Goal: Task Accomplishment & Management: Use online tool/utility

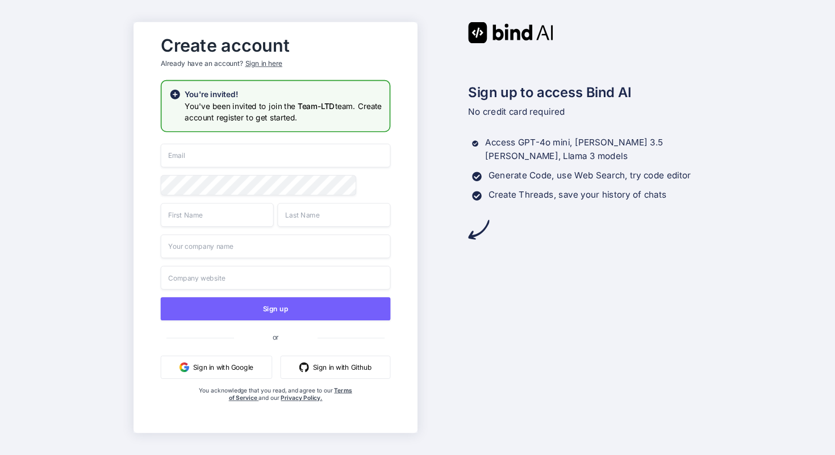
click at [261, 62] on div "Sign in here" at bounding box center [263, 64] width 37 height 10
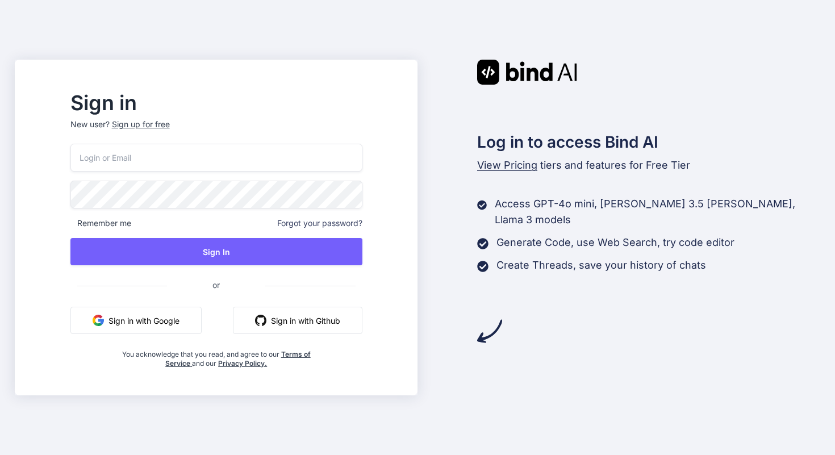
click at [232, 146] on input "email" at bounding box center [216, 158] width 292 height 28
type input "[EMAIL_ADDRESS][DOMAIN_NAME]"
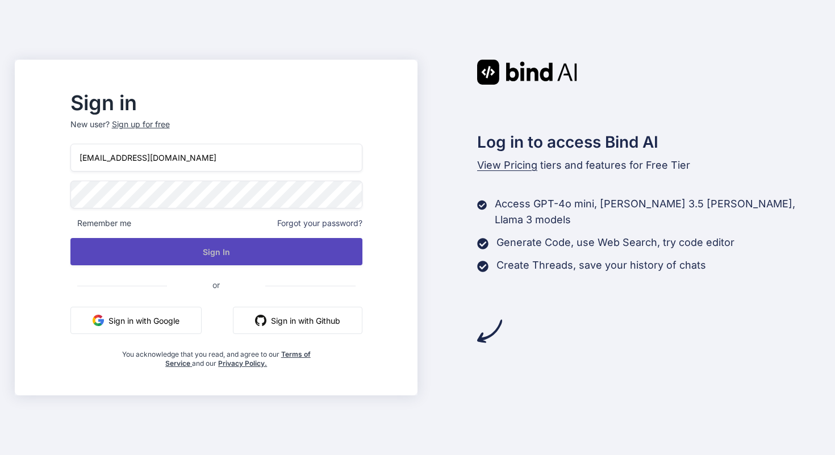
click at [234, 255] on button "Sign In" at bounding box center [216, 251] width 292 height 27
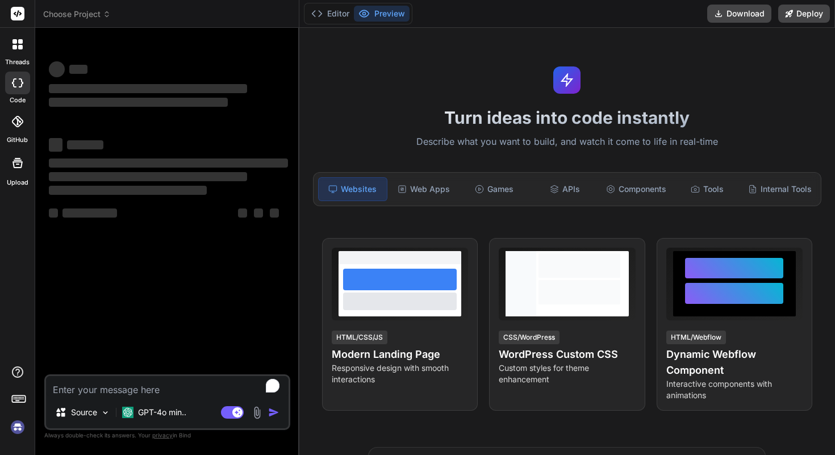
click at [16, 433] on img at bounding box center [17, 426] width 19 height 19
click at [15, 426] on img at bounding box center [17, 426] width 19 height 19
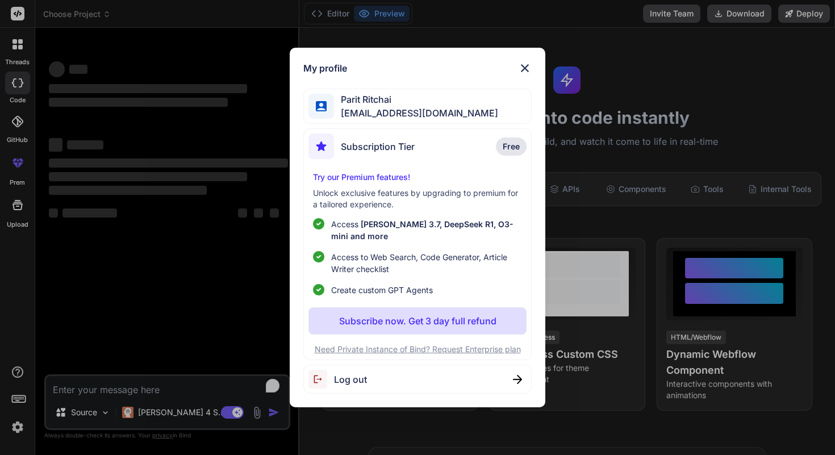
click at [414, 99] on span "Parit Ritchai" at bounding box center [416, 100] width 164 height 14
click at [529, 61] on img at bounding box center [525, 68] width 14 height 14
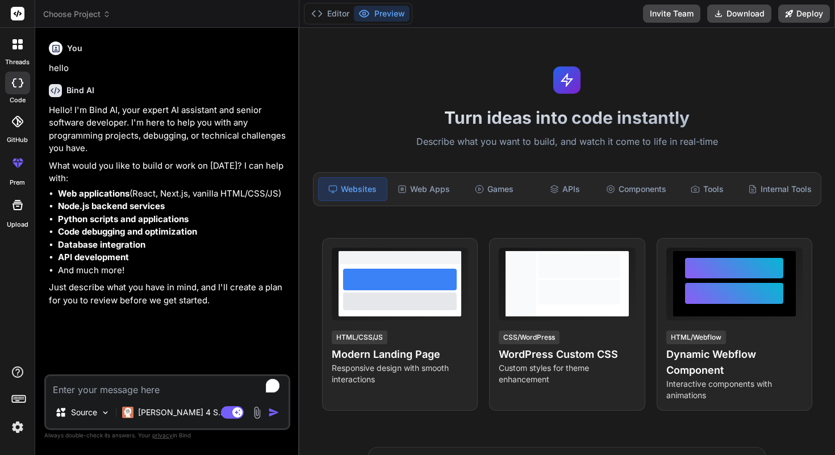
type textarea "x"
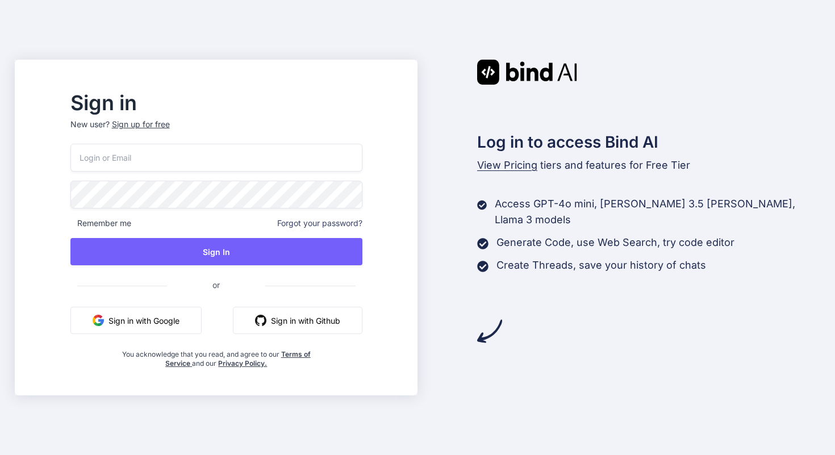
click at [200, 150] on input "email" at bounding box center [216, 158] width 292 height 28
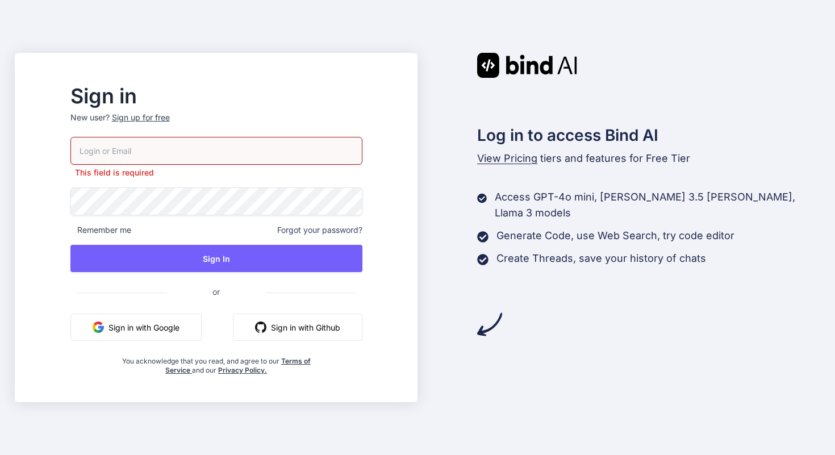
click at [283, 156] on input "email" at bounding box center [216, 151] width 292 height 28
click at [270, 153] on input "email" at bounding box center [216, 151] width 292 height 28
type input "[EMAIL_ADDRESS][DOMAIN_NAME]"
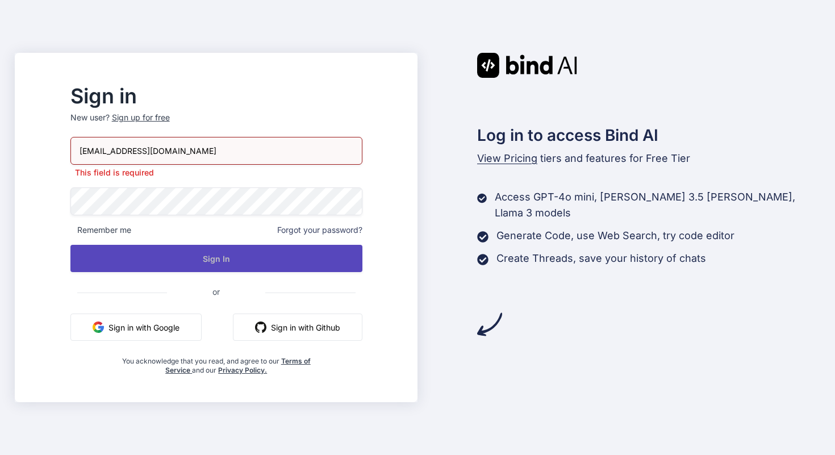
click at [229, 252] on button "Sign In" at bounding box center [216, 258] width 292 height 27
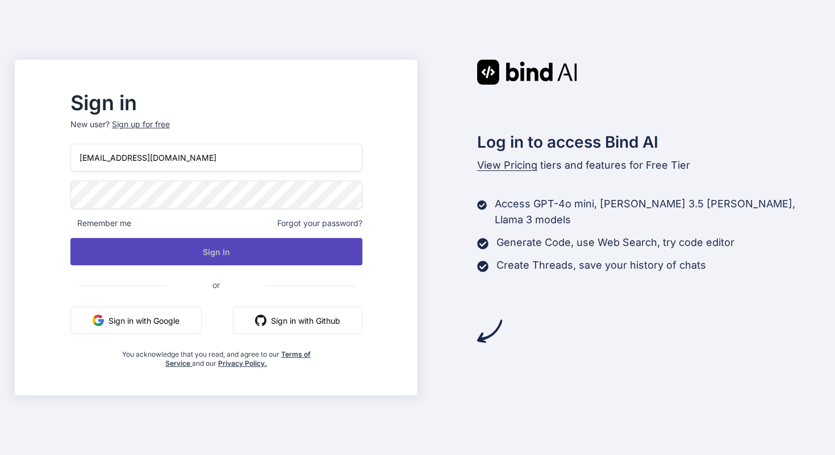
click at [187, 254] on button "Sign In" at bounding box center [216, 251] width 292 height 27
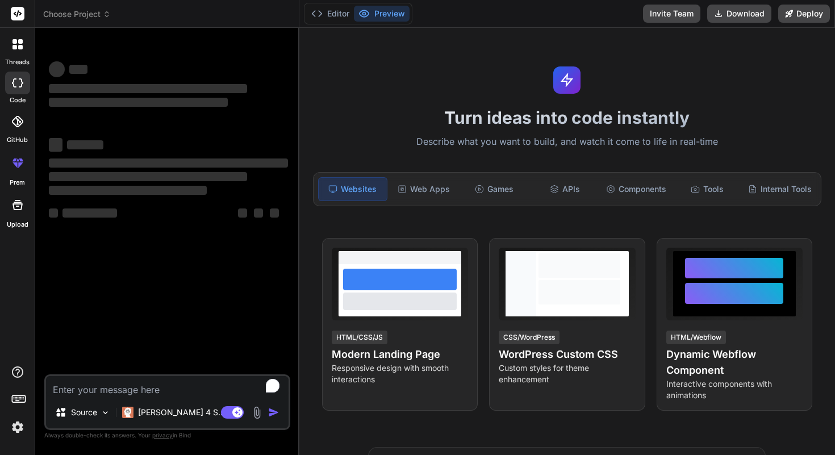
click at [20, 430] on img at bounding box center [17, 426] width 19 height 19
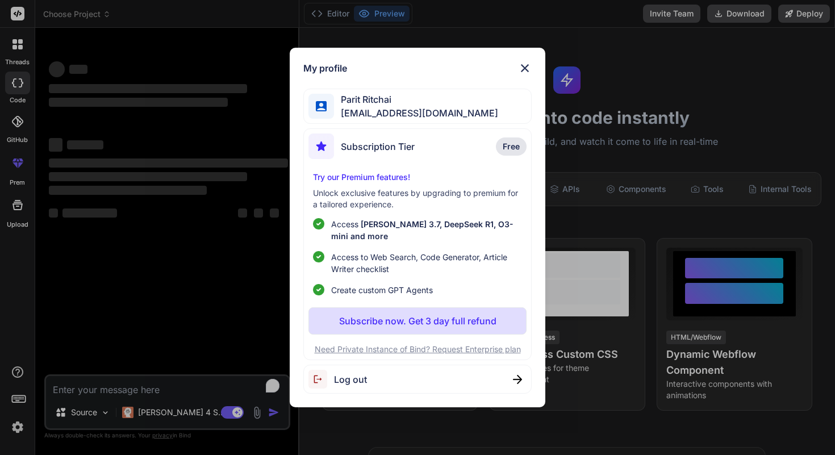
click at [20, 430] on div "My profile Parit Ritchai parit.ritchai@gmail.com Subscription Tier Free Try our…" at bounding box center [417, 227] width 835 height 455
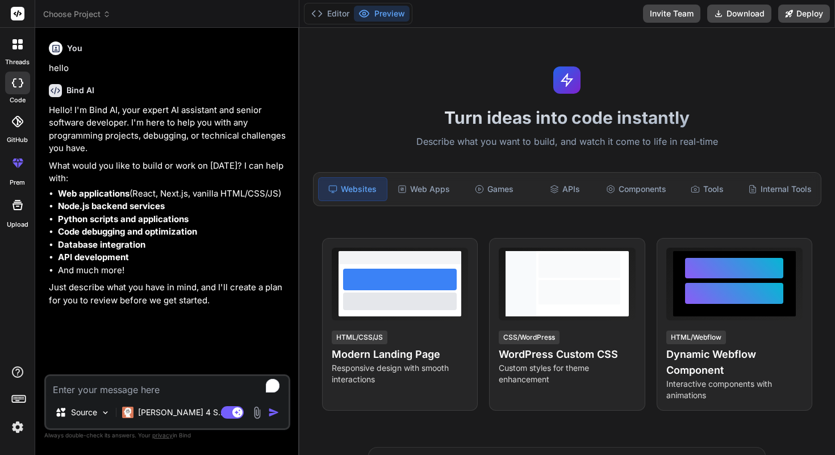
type textarea "x"
click at [19, 434] on img at bounding box center [17, 426] width 19 height 19
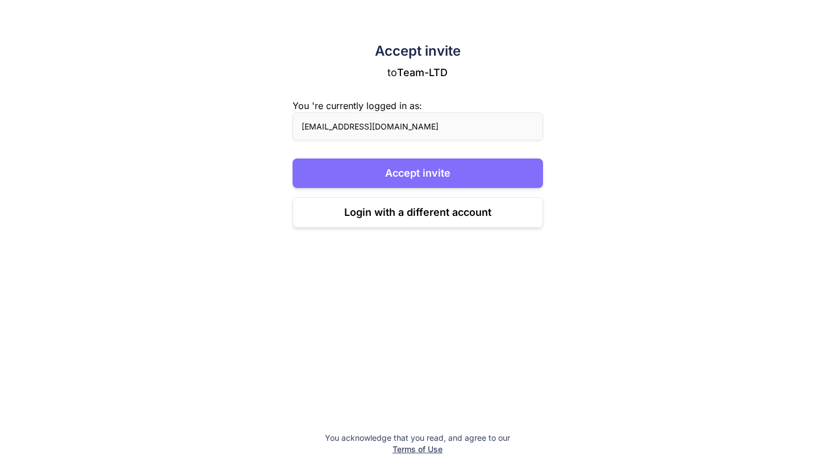
click at [383, 166] on button "Accept invite" at bounding box center [417, 173] width 250 height 30
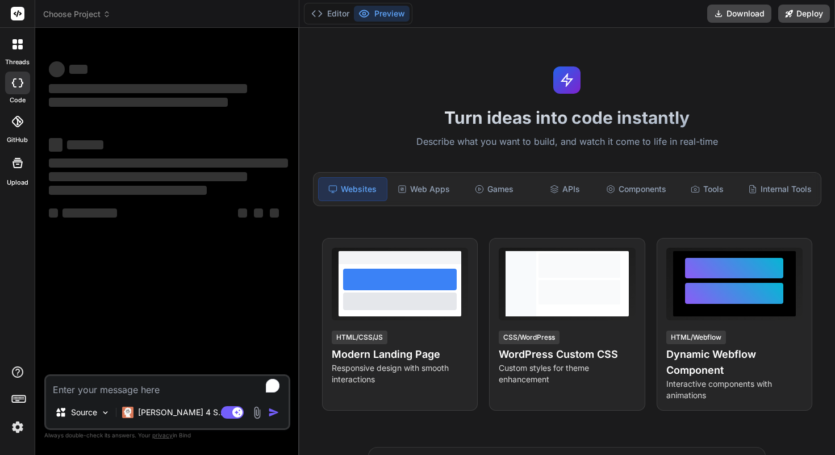
click at [14, 424] on img at bounding box center [17, 426] width 19 height 19
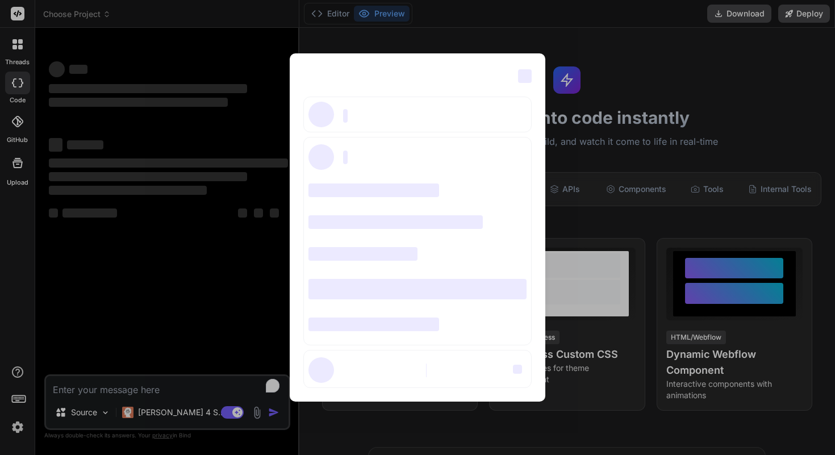
click at [23, 408] on div "‌ ‌ ‌ ‌ ‌ ‌ ‌ ‌ ‌ ‌ ‌ ‌ ‌ ‌ ‌" at bounding box center [417, 227] width 835 height 455
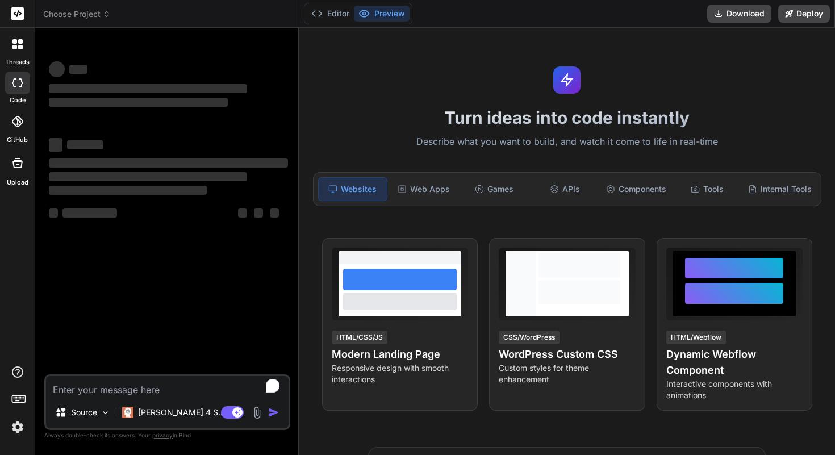
click at [16, 420] on img at bounding box center [17, 426] width 19 height 19
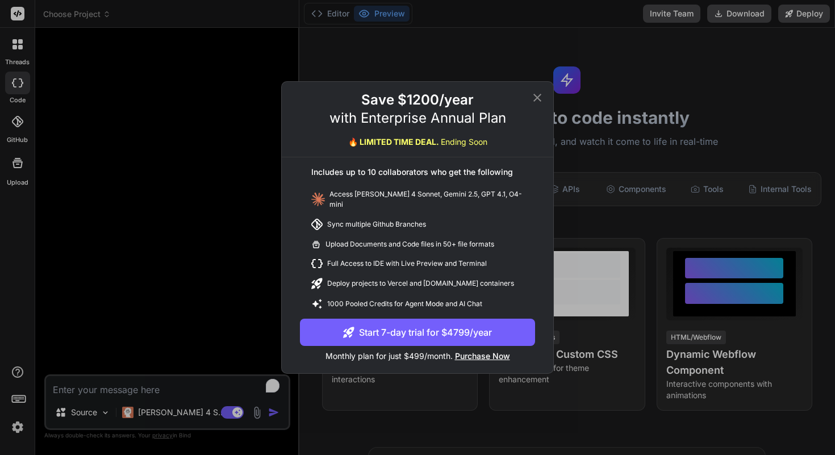
click at [537, 99] on icon at bounding box center [537, 98] width 8 height 8
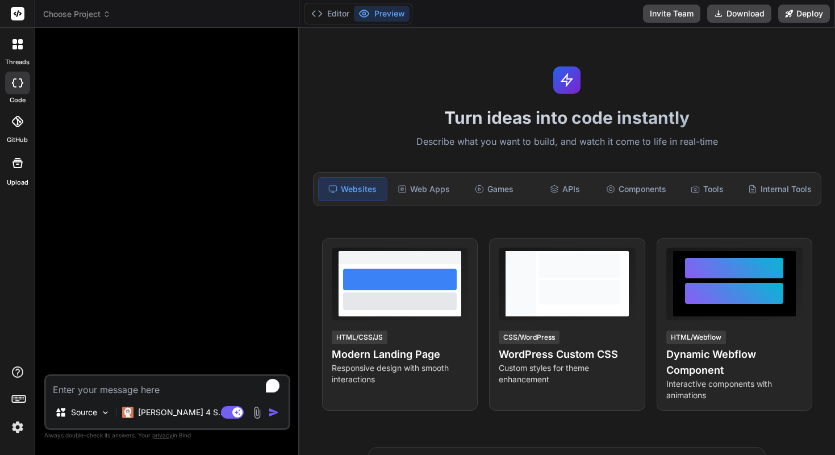
click at [16, 434] on img at bounding box center [17, 426] width 19 height 19
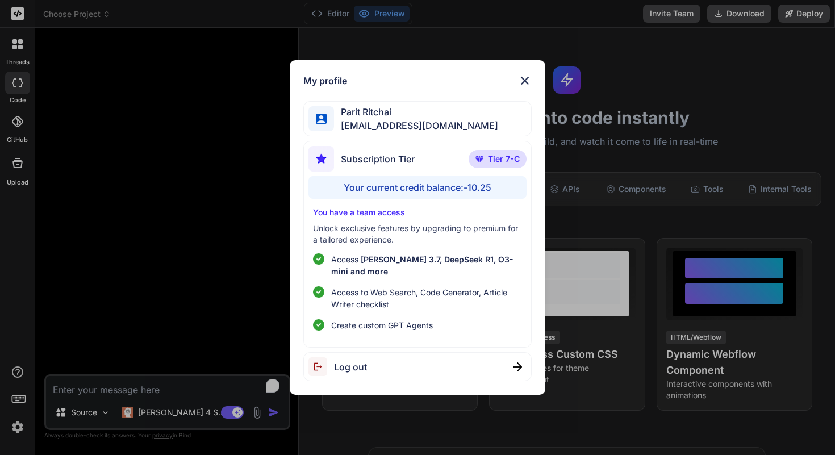
click at [524, 76] on img at bounding box center [525, 81] width 14 height 14
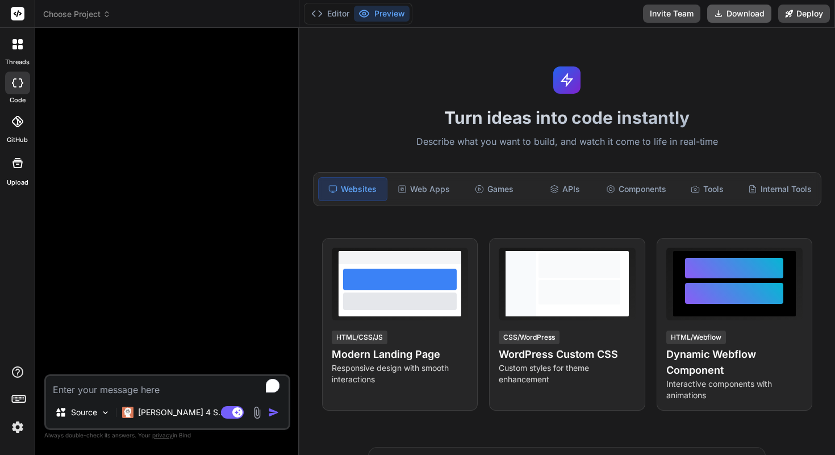
click at [728, 18] on button "Download" at bounding box center [739, 14] width 64 height 18
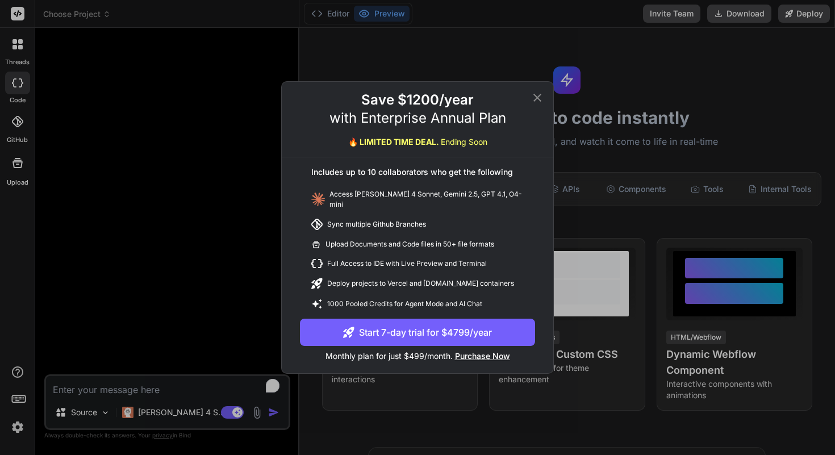
click at [537, 103] on icon at bounding box center [537, 98] width 14 height 14
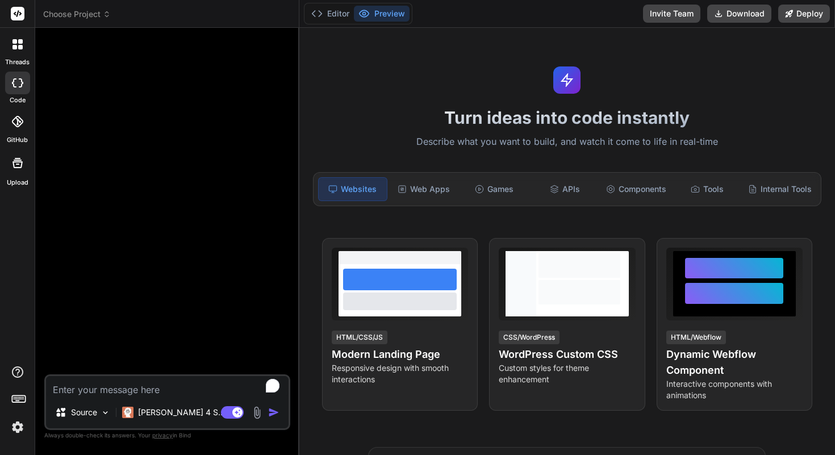
click at [21, 39] on icon at bounding box center [17, 44] width 10 height 10
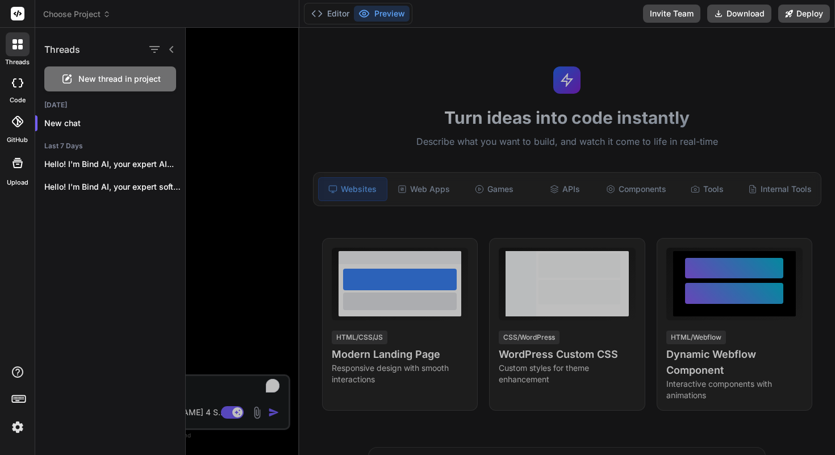
click at [22, 37] on div at bounding box center [18, 44] width 24 height 24
click at [10, 40] on div at bounding box center [18, 44] width 24 height 24
click at [12, 95] on label "code" at bounding box center [18, 100] width 16 height 10
type textarea "x"
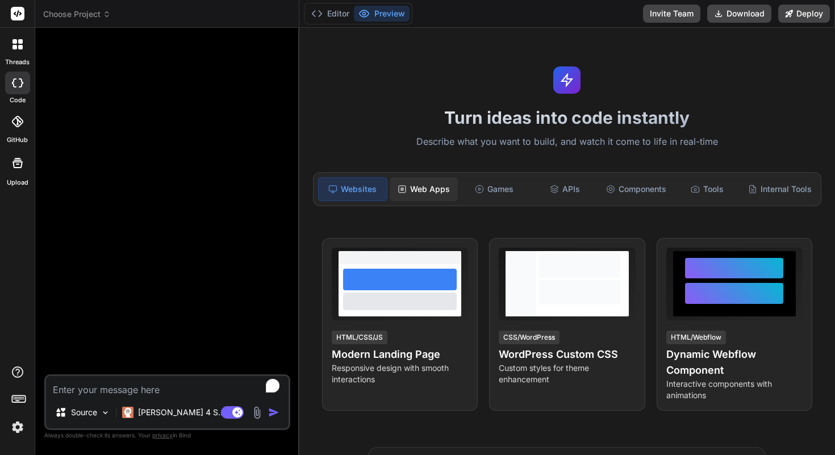
click at [426, 188] on div "Web Apps" at bounding box center [423, 189] width 68 height 24
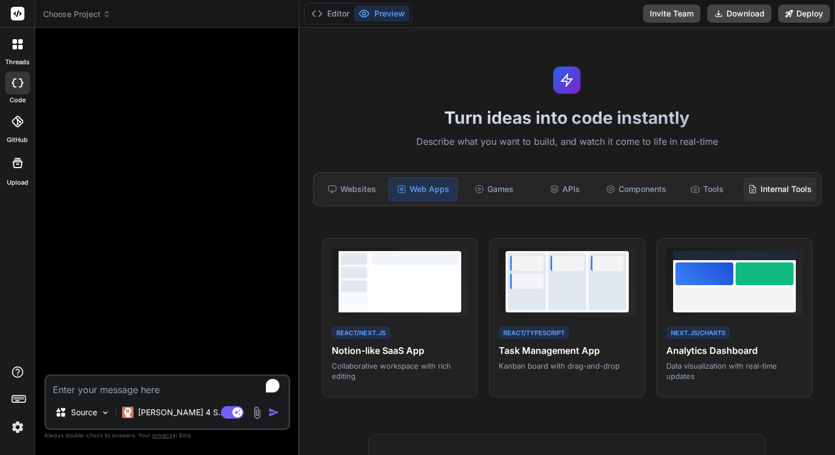
click at [756, 186] on icon at bounding box center [752, 189] width 9 height 9
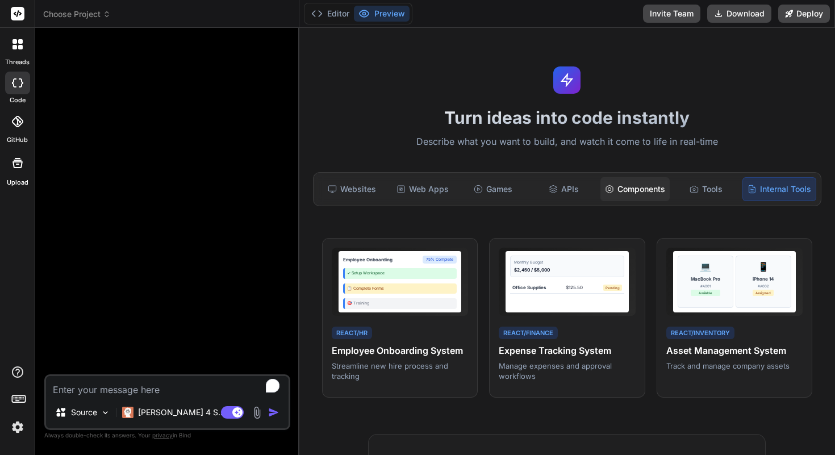
click at [628, 191] on div "Components" at bounding box center [634, 189] width 69 height 24
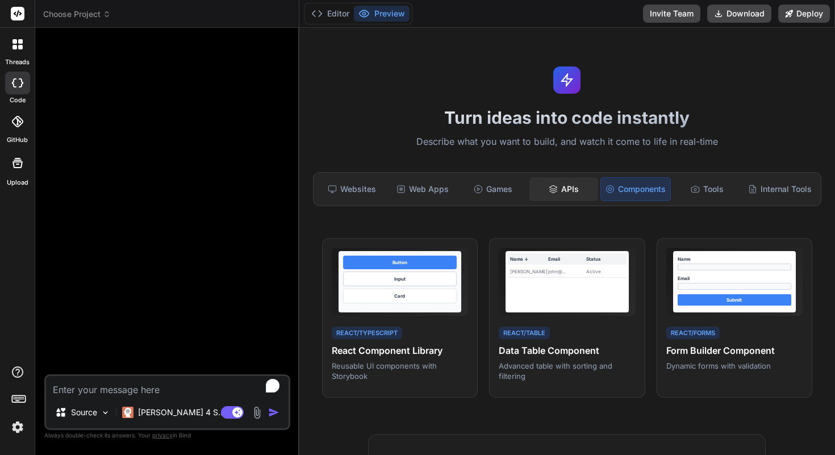
click at [565, 188] on div "APIs" at bounding box center [563, 189] width 68 height 24
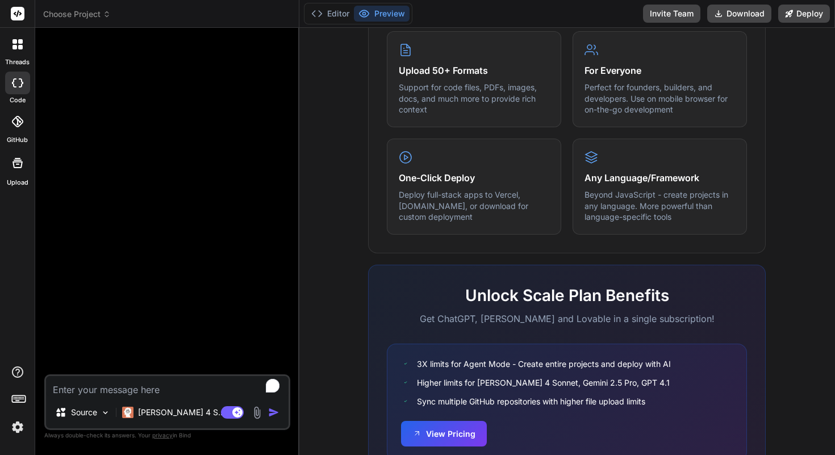
scroll to position [632, 0]
